Goal: Check status

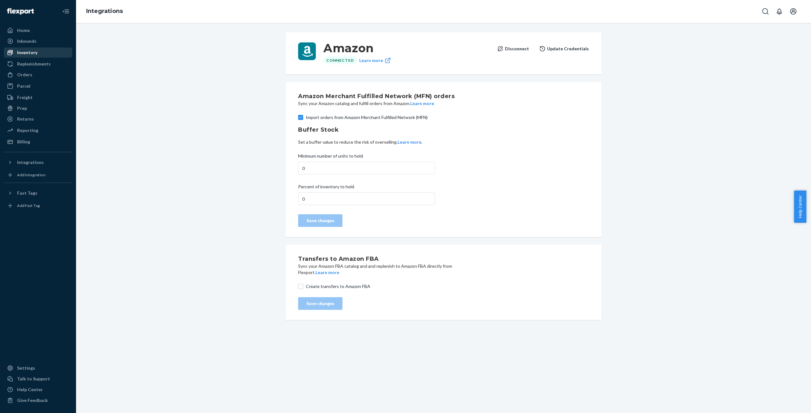
click at [29, 53] on div "Inventory" at bounding box center [27, 52] width 20 height 6
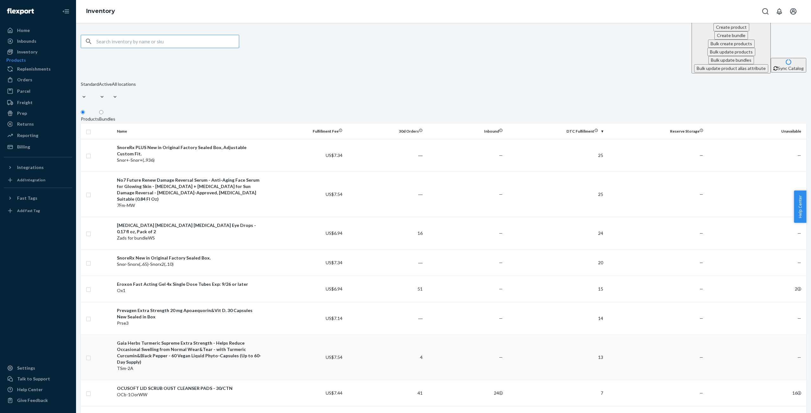
scroll to position [32, 0]
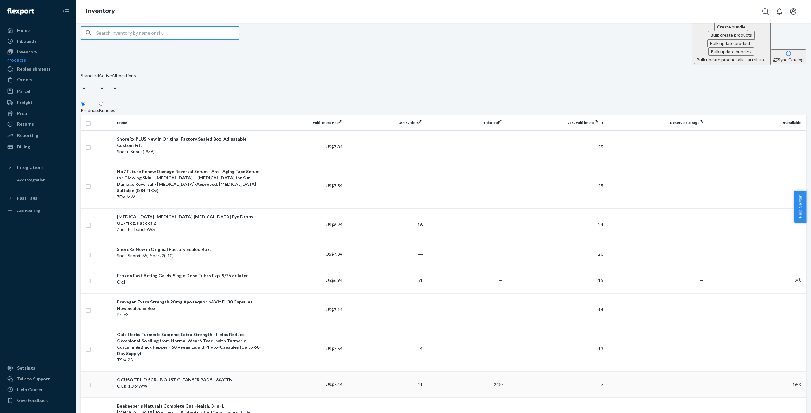
click at [181, 377] on div "OCUSOFT LID SCRUB OUST CLEANSER PADS - 30/CTN" at bounding box center [189, 380] width 145 height 6
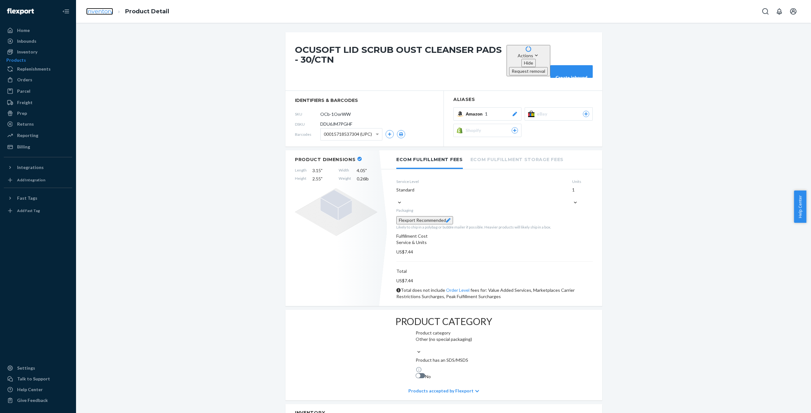
click at [93, 11] on link "Inventory" at bounding box center [99, 11] width 27 height 7
